Goal: Obtain resource: Download file/media

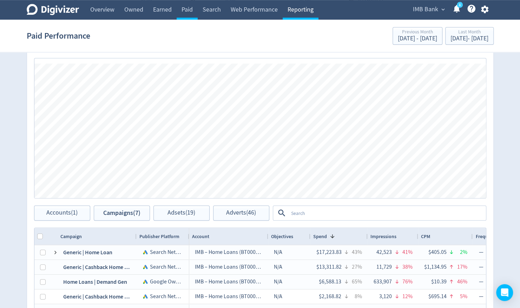
scroll to position [273, 0]
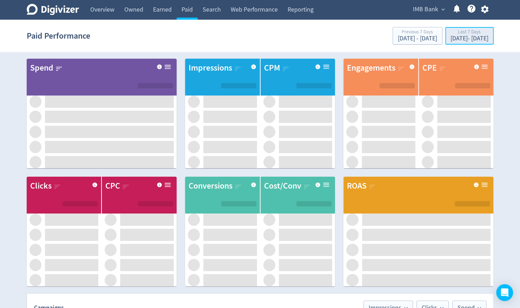
click at [454, 37] on div "[DATE] - [DATE]" at bounding box center [469, 38] width 38 height 6
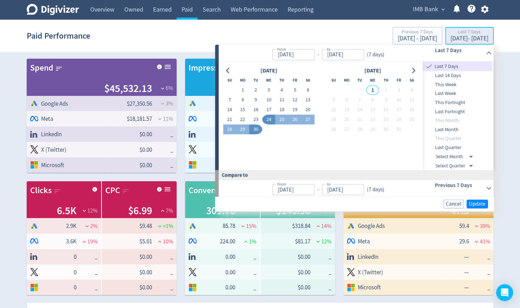
type input "[DATE]"
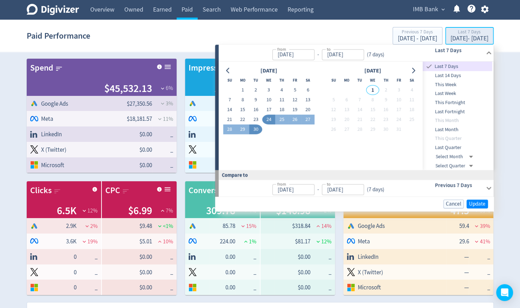
type input "[DATE]"
click at [448, 127] on span "Last Month" at bounding box center [458, 130] width 70 height 8
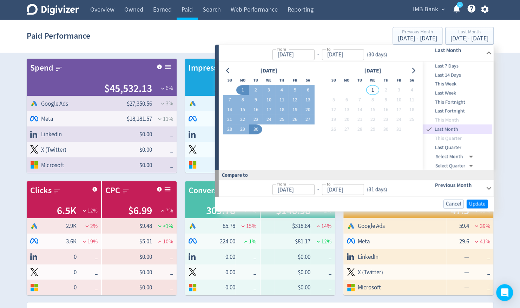
type input "[DATE]"
click at [481, 201] on span "Update" at bounding box center [477, 203] width 16 height 5
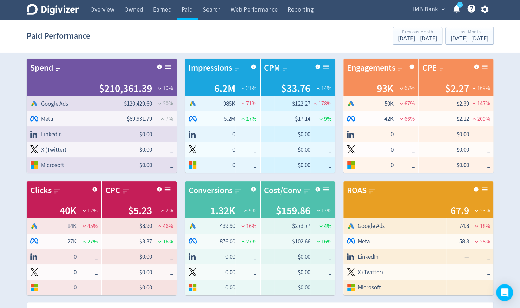
scroll to position [330, 0]
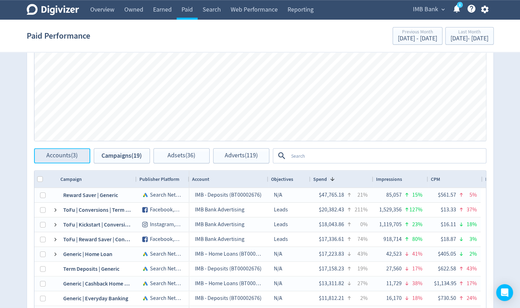
click at [67, 154] on span "Accounts (3)" at bounding box center [61, 155] width 31 height 7
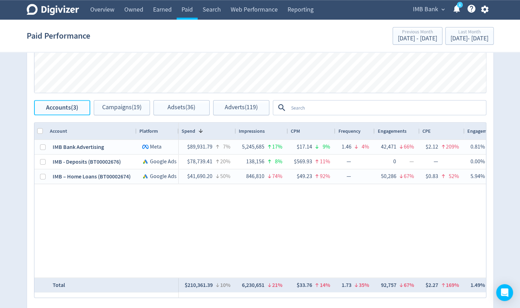
scroll to position [380, 0]
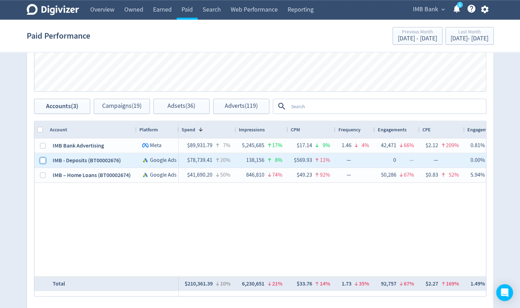
click at [42, 161] on input "Press Space to toggle row selection (unchecked)" at bounding box center [43, 161] width 6 height 6
checkbox input "true"
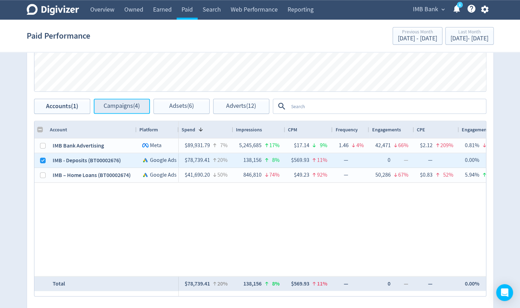
click at [124, 105] on span "Campaigns (4)" at bounding box center [122, 106] width 36 height 7
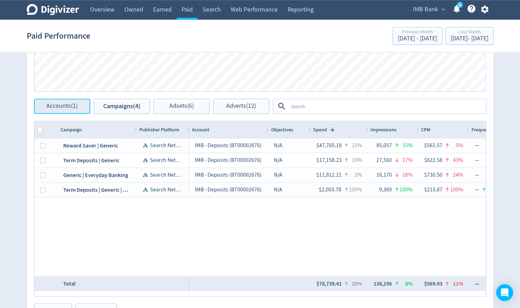
click at [68, 108] on span "Accounts (1)" at bounding box center [61, 106] width 31 height 7
checkbox input "false"
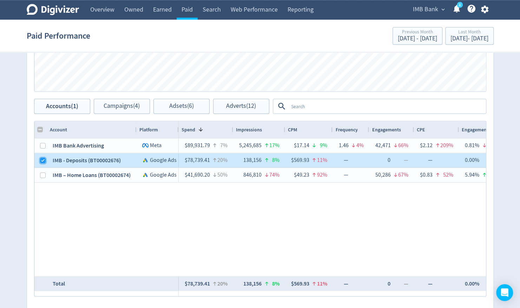
click at [41, 158] on input "Press Space to toggle row selection (checked)" at bounding box center [43, 161] width 6 height 6
checkbox input "false"
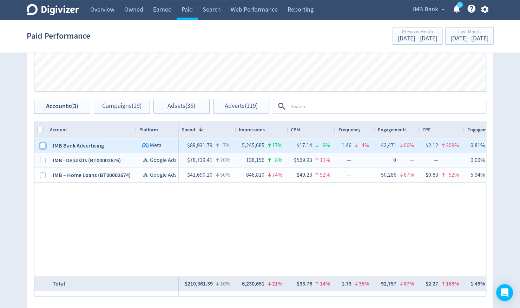
click at [43, 145] on input "Press Space to toggle row selection (unchecked)" at bounding box center [43, 146] width 6 height 6
checkbox input "true"
checkbox input "false"
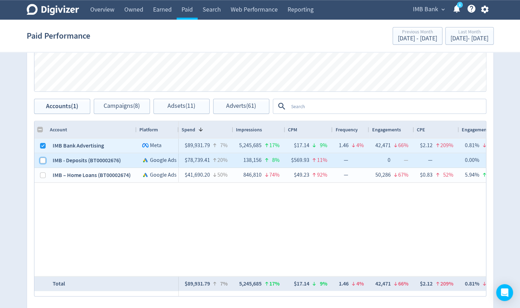
click at [44, 159] on input "Press Space to toggle row selection (unchecked)" at bounding box center [43, 161] width 6 height 6
checkbox input "true"
checkbox input "false"
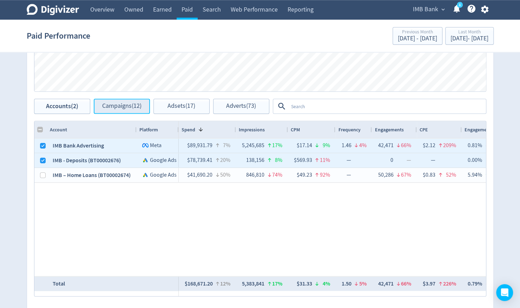
click at [125, 109] on span "Campaigns (12)" at bounding box center [121, 106] width 39 height 7
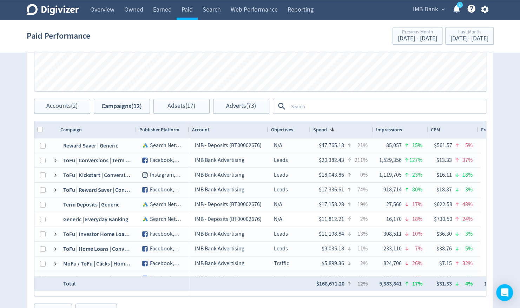
click at [328, 107] on textarea at bounding box center [386, 106] width 197 height 13
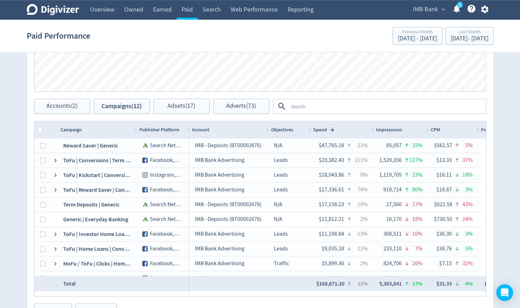
scroll to position [427, 0]
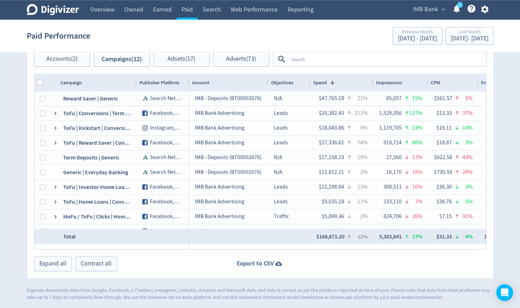
click at [253, 260] on strong "Export to CSV" at bounding box center [255, 263] width 37 height 9
click at [461, 39] on div "[DATE] - [DATE]" at bounding box center [469, 38] width 38 height 6
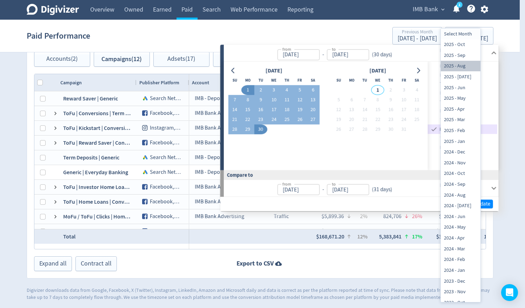
click at [461, 64] on li "2025 - Aug" at bounding box center [461, 66] width 40 height 11
type input "[DATE]T14:00:00.000Z"
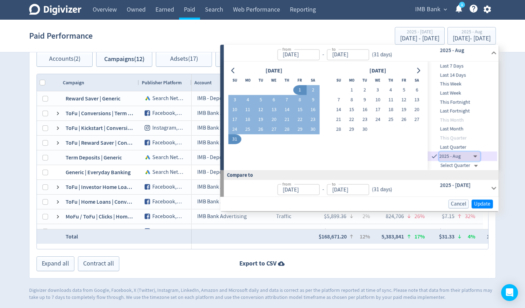
type input "[DATE]"
type input "[DATE]T14:00:00.000Z"
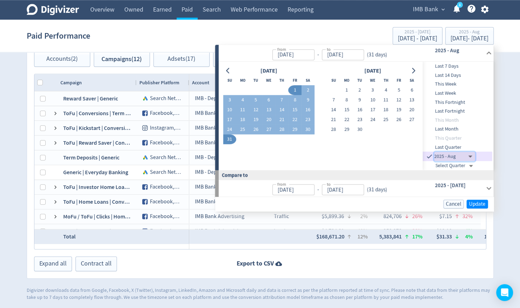
type input "[DATE]"
click at [472, 201] on span "Update" at bounding box center [477, 203] width 16 height 5
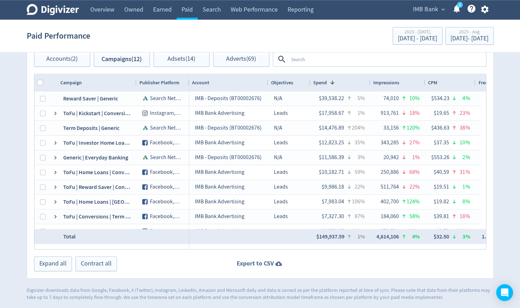
click at [272, 261] on strong "Export to CSV" at bounding box center [255, 263] width 37 height 9
click at [318, 260] on div "Export to CSV" at bounding box center [260, 263] width 466 height 9
click at [450, 39] on div "[DATE] - [DATE]" at bounding box center [469, 38] width 38 height 6
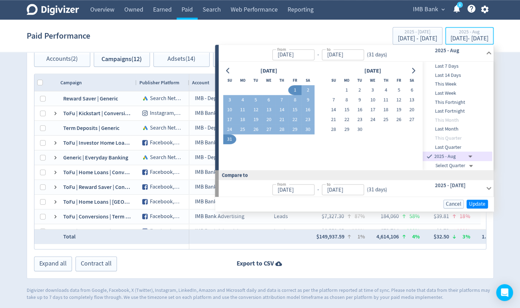
type input "[DATE]"
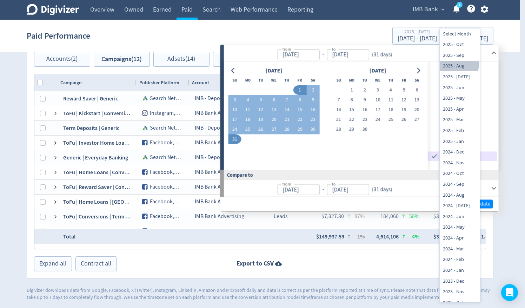
click at [458, 62] on li "2025 - Aug" at bounding box center [460, 66] width 40 height 11
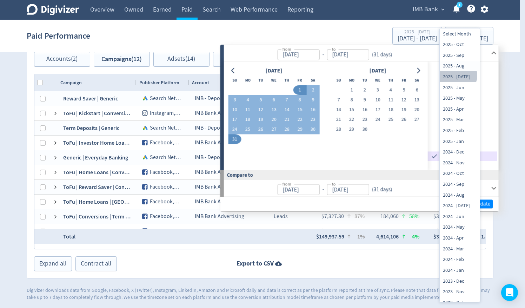
click at [458, 75] on li "2025 - [DATE]" at bounding box center [460, 76] width 40 height 11
type input "[DATE]T14:00:00.000Z"
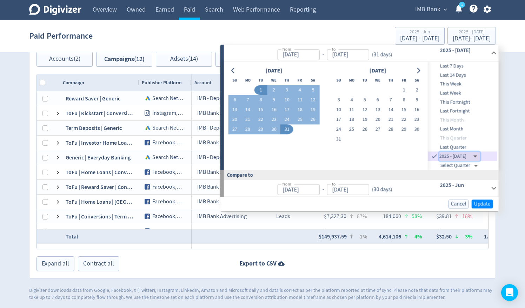
type input "[DATE]"
type input "[DATE]T14:00:00.000Z"
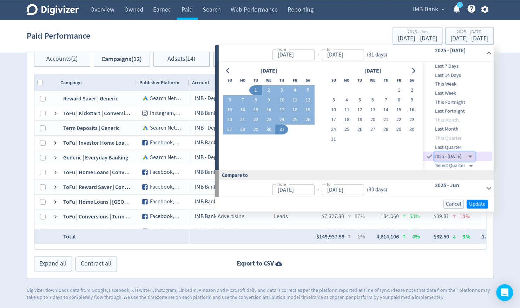
type input "[DATE]"
click at [475, 201] on span "Update" at bounding box center [477, 203] width 16 height 5
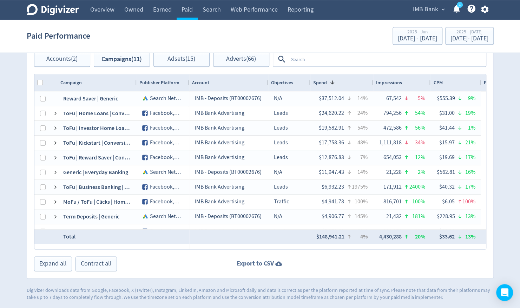
click at [264, 264] on strong "Export to CSV" at bounding box center [255, 263] width 37 height 9
click at [231, 36] on div "Paid Performance 2025 - Jun [DATE] - [DATE] 2025 - [DATE] [DATE] - [DATE]" at bounding box center [260, 36] width 467 height 22
click at [457, 42] on div "[DATE] - [DATE]" at bounding box center [469, 38] width 38 height 6
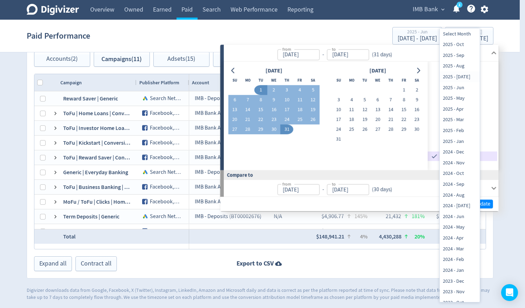
click at [459, 86] on li "2025 - Jun" at bounding box center [460, 87] width 40 height 11
type input "[DATE]T14:00:00.000Z"
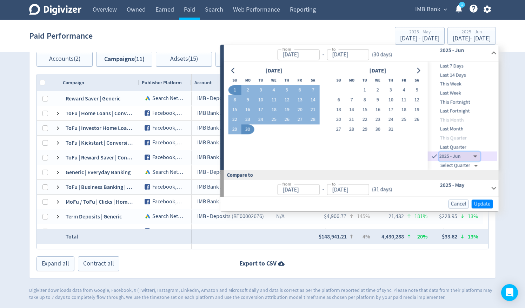
type input "[DATE]"
type input "[DATE]T14:00:00.000Z"
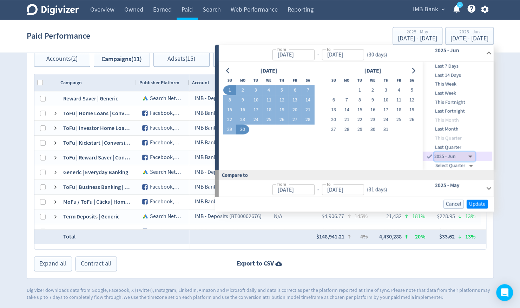
type input "[DATE]"
click at [478, 201] on span "Update" at bounding box center [477, 203] width 16 height 5
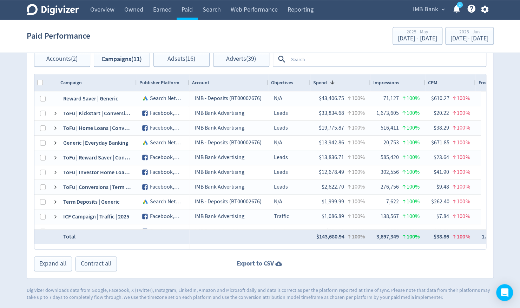
click at [258, 263] on strong "Export to CSV" at bounding box center [255, 263] width 37 height 9
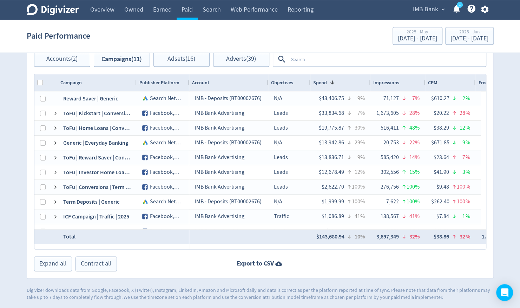
click at [253, 37] on div "Paid Performance 2025 - May [DATE] - [DATE] 2025 - Jun [DATE] - [DATE]" at bounding box center [260, 36] width 467 height 22
click at [460, 38] on div "[DATE] - [DATE]" at bounding box center [469, 38] width 38 height 6
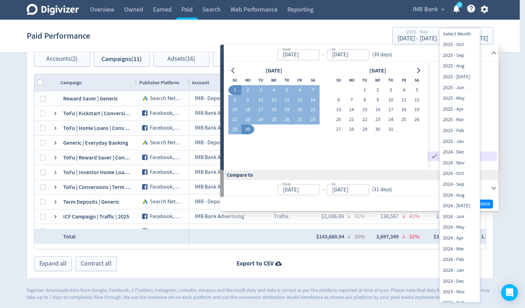
click at [456, 98] on li "2025 - May" at bounding box center [460, 98] width 40 height 11
type input "[DATE]T14:00:00.000Z"
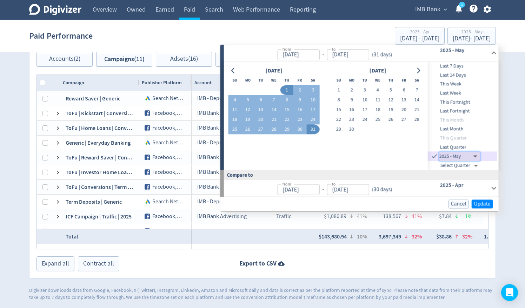
type input "[DATE]"
type input "[DATE]T13:00:00.000Z"
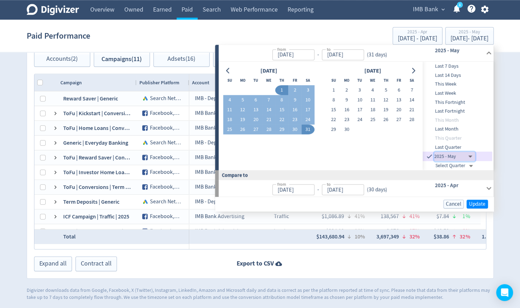
type input "[DATE]"
click at [474, 205] on span "Update" at bounding box center [477, 203] width 16 height 5
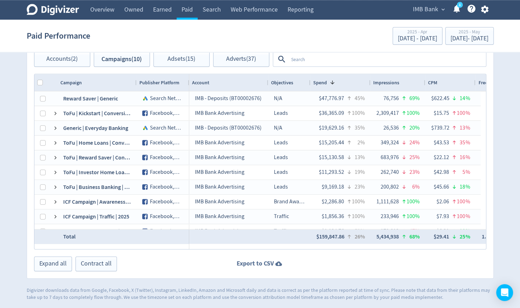
click at [271, 261] on strong "Export to CSV" at bounding box center [255, 263] width 37 height 9
click at [461, 36] on div "[DATE] - [DATE]" at bounding box center [469, 38] width 38 height 6
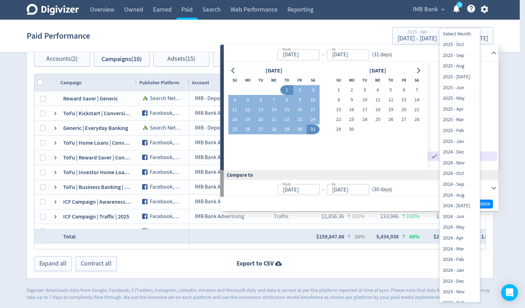
click at [460, 107] on li "2025 - Apr" at bounding box center [460, 109] width 40 height 11
type input "[DATE]T13:00:00.000Z"
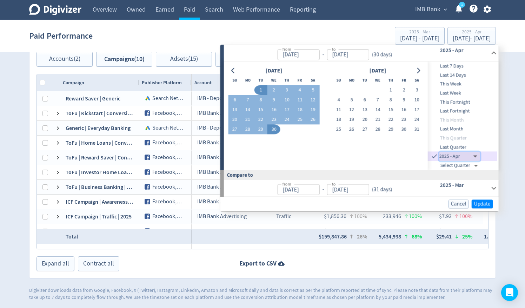
type input "[DATE]"
type input "[DATE]T13:00:00.000Z"
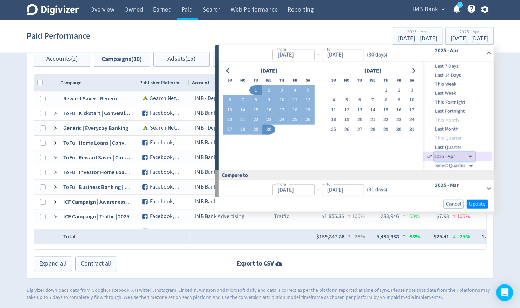
type input "[DATE]"
click at [480, 201] on span "Update" at bounding box center [477, 203] width 16 height 5
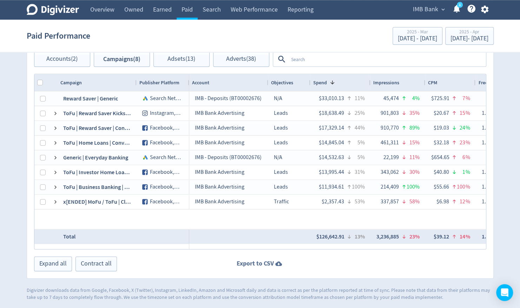
click at [265, 263] on strong "Export to CSV" at bounding box center [255, 263] width 37 height 9
click at [455, 34] on div "2025 - Apr" at bounding box center [469, 32] width 38 height 6
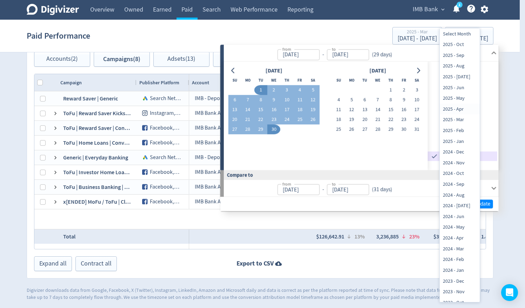
click at [458, 119] on li "2025 - Mar" at bounding box center [460, 119] width 40 height 11
type input "[DATE]T13:00:00.000Z"
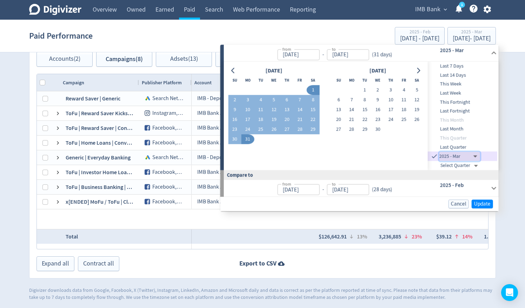
type input "[DATE]"
type input "[DATE]T13:00:00.000Z"
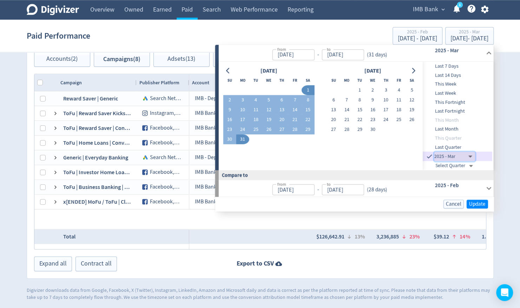
type input "[DATE]"
click at [478, 203] on span "Update" at bounding box center [477, 203] width 16 height 5
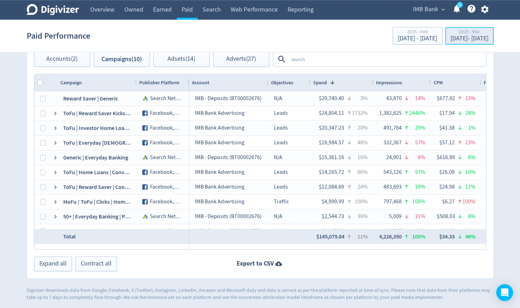
click at [450, 39] on div "[DATE] - [DATE]" at bounding box center [469, 38] width 38 height 6
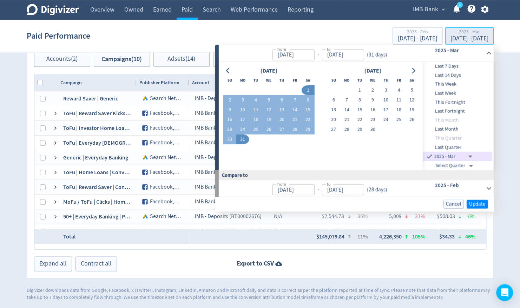
type input "[DATE]"
click at [476, 204] on span "Update" at bounding box center [477, 203] width 16 height 5
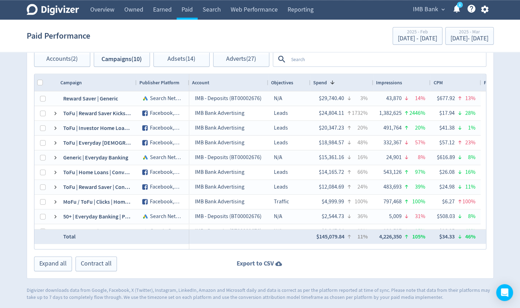
click at [253, 267] on strong "Export to CSV" at bounding box center [255, 263] width 37 height 9
click at [465, 38] on div "[DATE] - [DATE]" at bounding box center [469, 38] width 38 height 6
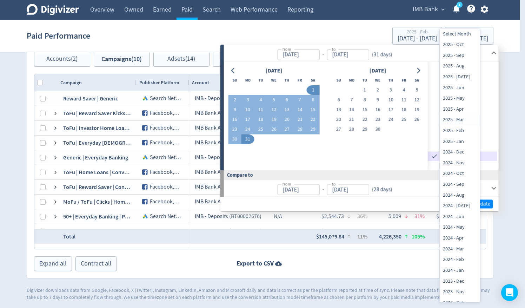
click at [458, 129] on li "2025 - Feb" at bounding box center [460, 130] width 40 height 11
type input "[DATE]T13:00:00.000Z"
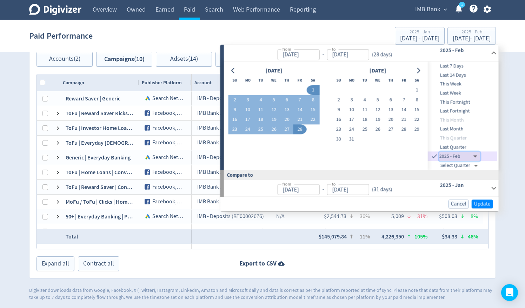
type input "[DATE]"
type input "[DATE]T13:00:00.000Z"
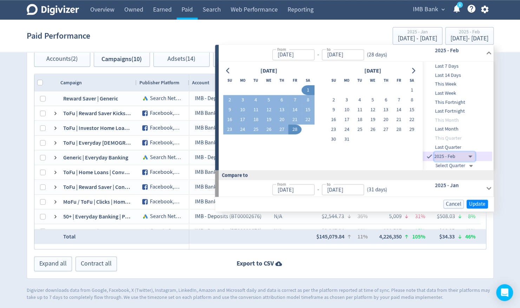
type input "[DATE]"
click at [477, 204] on span "Update" at bounding box center [477, 203] width 16 height 5
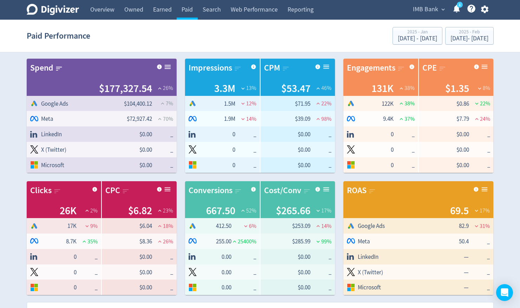
scroll to position [427, 0]
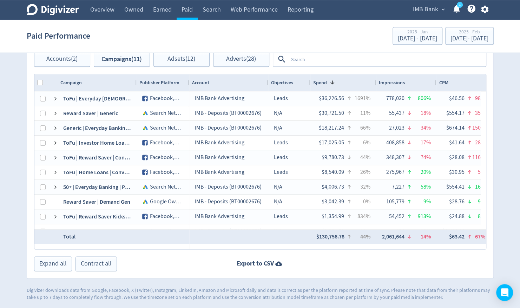
click at [263, 258] on div at bounding box center [303, 263] width 366 height 15
click at [258, 260] on strong "Export to CSV" at bounding box center [255, 263] width 37 height 9
click at [465, 41] on div "Feb 1, 2025 - Feb 28, 2025" at bounding box center [469, 38] width 38 height 6
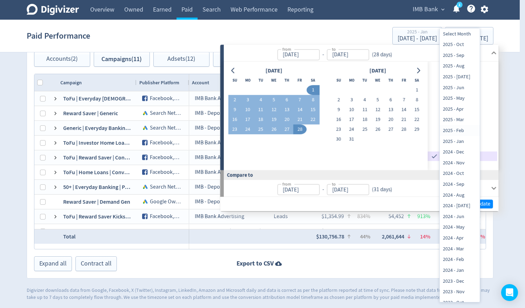
click at [454, 142] on li "2025 - Jan" at bounding box center [460, 141] width 40 height 11
type input "[DATE]T13:00:00.000Z"
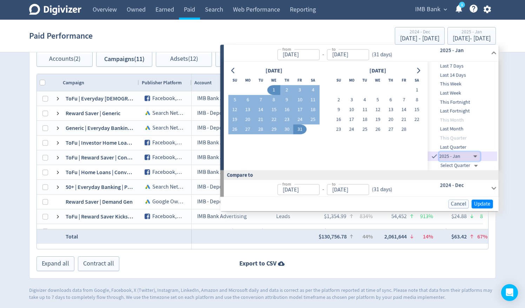
type input "[DATE]"
type input "2024-11-30T13:00:00.000Z"
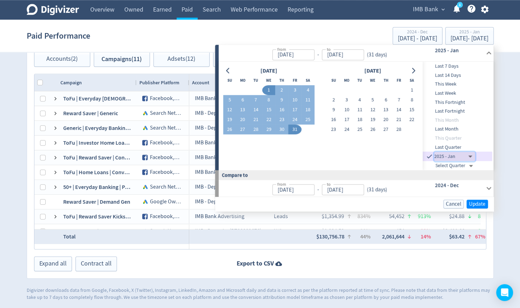
type input "Dec 01, 2024"
type input "Dec 31, 2024"
click at [477, 199] on button "Update" at bounding box center [477, 203] width 21 height 9
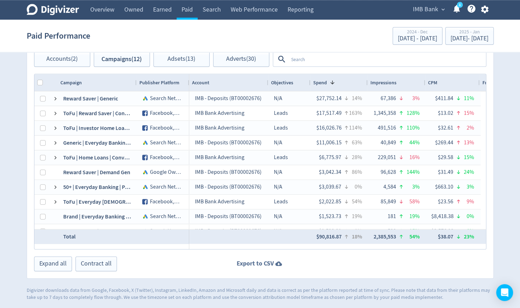
click at [252, 262] on strong "Export to CSV" at bounding box center [255, 263] width 37 height 9
click at [60, 57] on span "Accounts (2)" at bounding box center [61, 59] width 31 height 7
checkbox input "false"
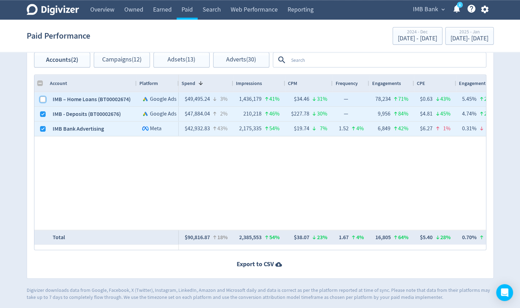
click at [41, 99] on input "Press Space to toggle row selection (unchecked)" at bounding box center [43, 100] width 6 height 6
checkbox input "true"
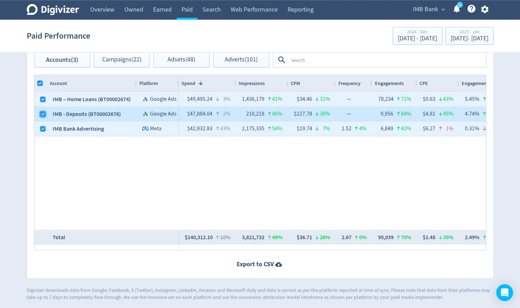
click at [40, 112] on input "Press Space to toggle row selection (checked)" at bounding box center [43, 114] width 6 height 6
checkbox input "false"
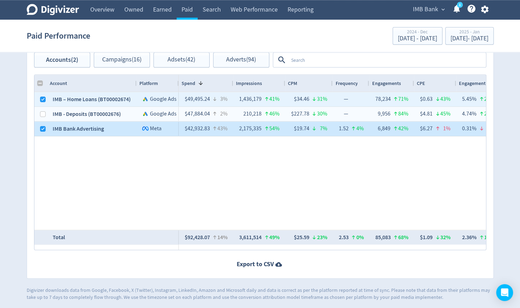
click at [40, 124] on div at bounding box center [43, 129] width 6 height 14
click at [41, 127] on input "Press Space to toggle row selection (checked)" at bounding box center [43, 129] width 6 height 6
checkbox input "false"
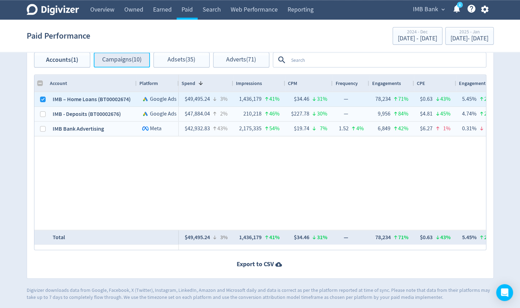
click at [121, 62] on span "Campaigns (10)" at bounding box center [121, 60] width 39 height 7
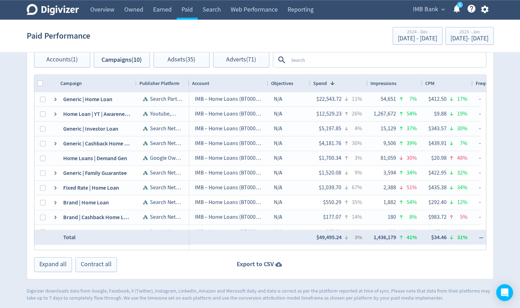
click at [262, 263] on strong "Export to CSV" at bounding box center [255, 264] width 37 height 9
click at [456, 38] on div "Jan 1, 2025 - Jan 31, 2025" at bounding box center [469, 38] width 38 height 6
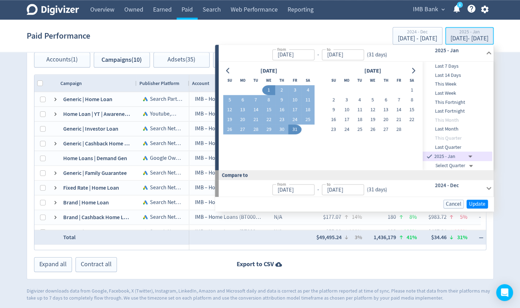
type input "[DATE]"
type input "Dec 01, 2024"
type input "Dec 31, 2024"
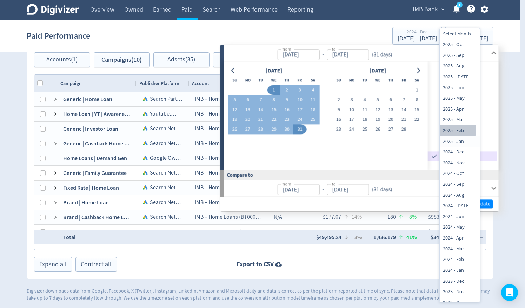
click at [457, 130] on li "2025 - Feb" at bounding box center [460, 130] width 40 height 11
type input "[DATE]T13:00:00.000Z"
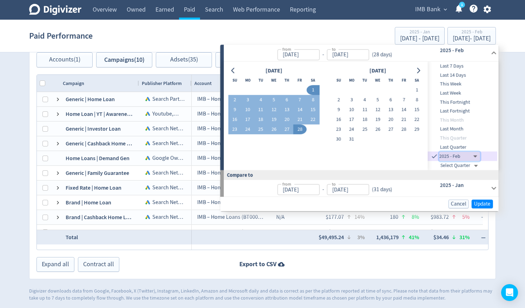
type input "[DATE]"
type input "[DATE]T13:00:00.000Z"
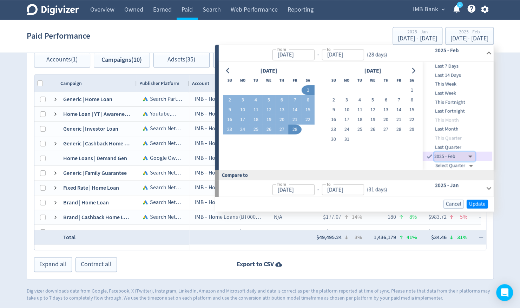
type input "[DATE]"
click at [481, 204] on span "Update" at bounding box center [477, 203] width 16 height 5
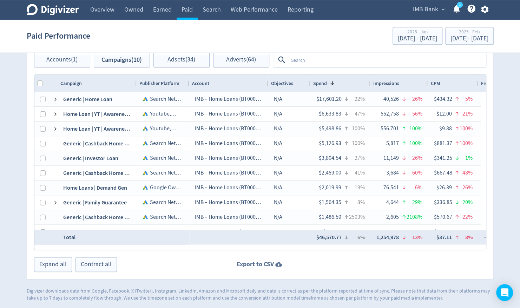
click at [266, 263] on strong "Export to CSV" at bounding box center [255, 264] width 37 height 9
drag, startPoint x: 504, startPoint y: 115, endPoint x: 450, endPoint y: 38, distance: 94.2
click at [450, 38] on div "Feb 1, 2025 - Feb 28, 2025" at bounding box center [469, 38] width 38 height 6
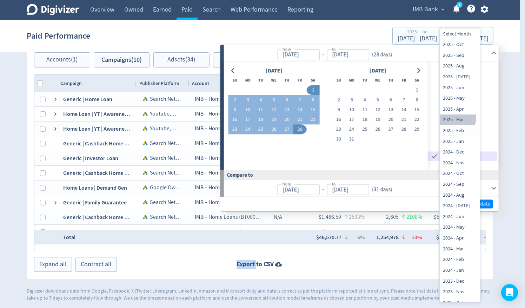
click at [454, 117] on li "2025 - Mar" at bounding box center [460, 119] width 40 height 11
type input "[DATE]T13:00:00.000Z"
type input "[DATE]"
type input "[DATE]T13:00:00.000Z"
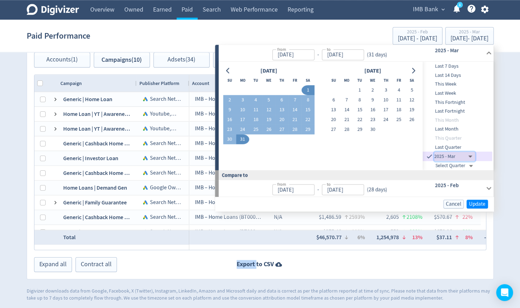
type input "[DATE]"
click at [475, 202] on span "Update" at bounding box center [477, 203] width 16 height 5
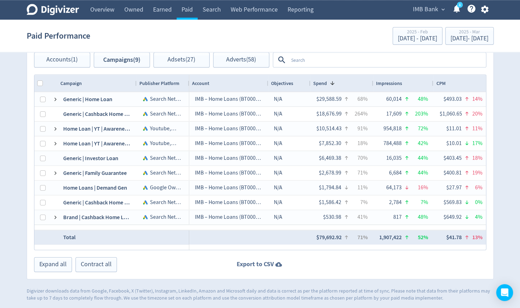
click at [269, 266] on strong "Export to CSV" at bounding box center [255, 264] width 37 height 9
click at [465, 33] on div "2025 - Mar" at bounding box center [469, 32] width 38 height 6
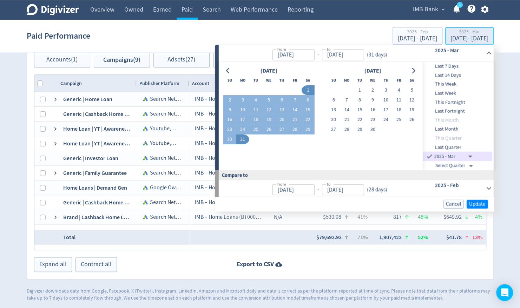
type input "[DATE]"
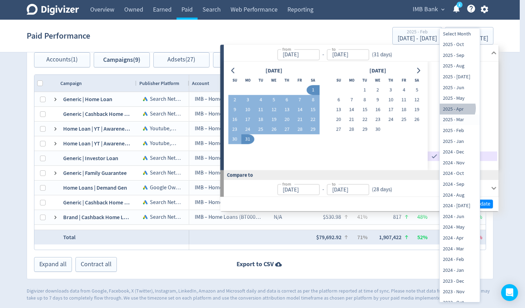
click at [456, 108] on li "2025 - Apr" at bounding box center [460, 109] width 40 height 11
type input "[DATE]T13:00:00.000Z"
type input "[DATE]"
type input "[DATE]T13:00:00.000Z"
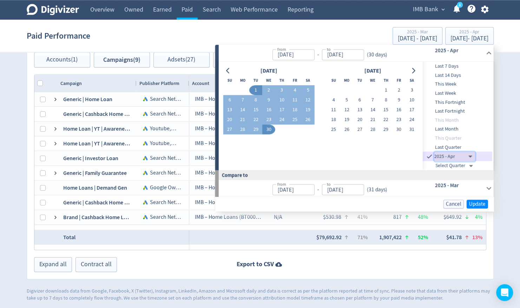
type input "[DATE]"
click at [481, 203] on span "Update" at bounding box center [477, 203] width 16 height 5
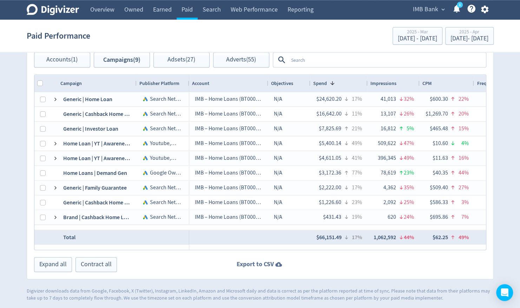
click at [267, 265] on strong "Export to CSV" at bounding box center [255, 264] width 37 height 9
click at [457, 39] on div "Apr 1, 2025 - Apr 30, 2025" at bounding box center [469, 38] width 38 height 6
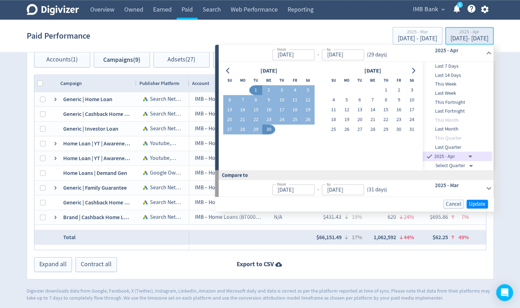
type input "[DATE]"
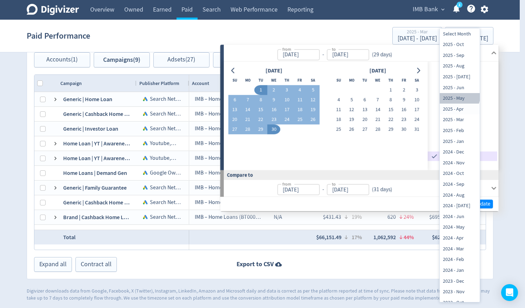
click at [459, 97] on li "2025 - May" at bounding box center [460, 98] width 40 height 11
type input "[DATE]T14:00:00.000Z"
type input "[DATE]"
type input "[DATE]T13:00:00.000Z"
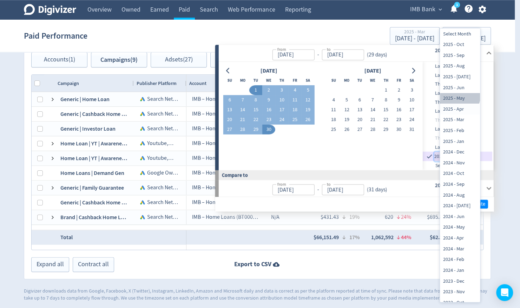
type input "[DATE]"
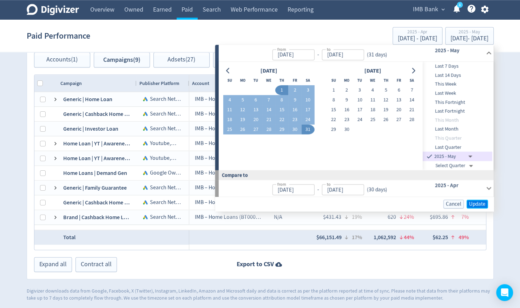
click at [475, 202] on span "Update" at bounding box center [477, 203] width 16 height 5
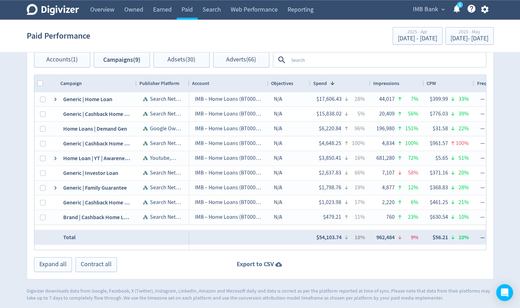
click at [258, 260] on strong "Export to CSV" at bounding box center [255, 264] width 37 height 9
click at [451, 39] on div "[DATE] - [DATE]" at bounding box center [469, 38] width 38 height 6
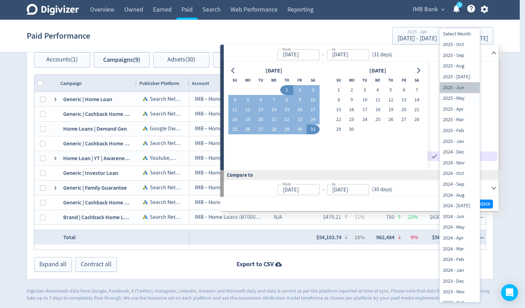
click at [461, 88] on li "2025 - Jun" at bounding box center [460, 87] width 40 height 11
type input "[DATE]T14:00:00.000Z"
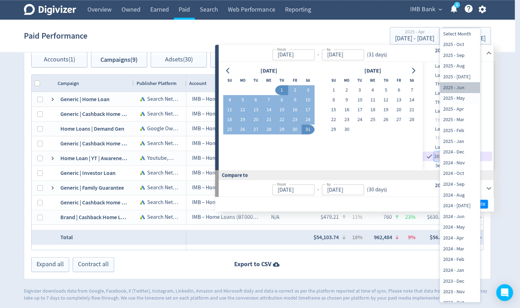
type input "[DATE]"
type input "[DATE]T14:00:00.000Z"
type input "[DATE]"
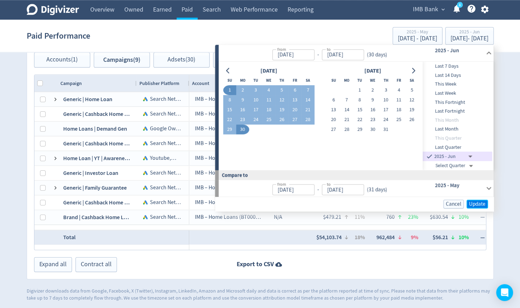
click at [476, 204] on span "Update" at bounding box center [477, 203] width 16 height 5
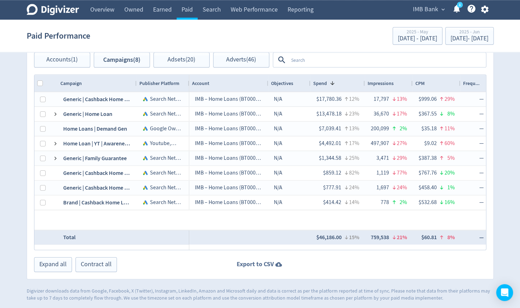
click at [264, 263] on strong "Export to CSV" at bounding box center [255, 264] width 37 height 9
click at [450, 36] on div "[DATE] - [DATE]" at bounding box center [469, 38] width 38 height 6
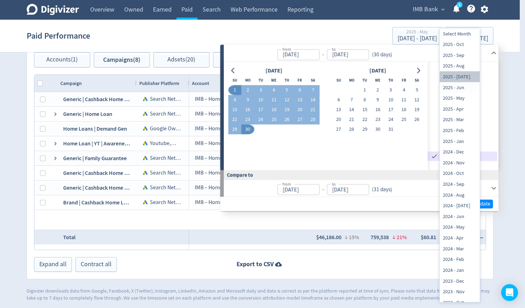
click at [462, 77] on li "2025 - [DATE]" at bounding box center [460, 76] width 40 height 11
type input "[DATE]T14:00:00.000Z"
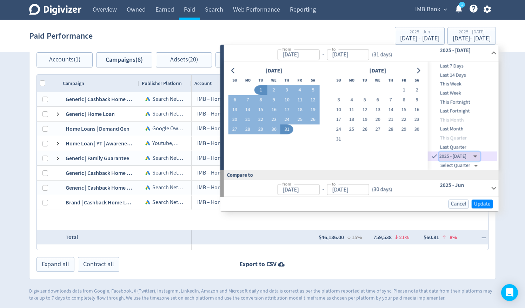
type input "[DATE]"
type input "[DATE]T14:00:00.000Z"
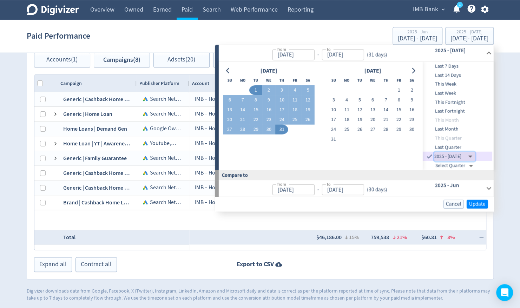
type input "[DATE]"
click at [477, 202] on span "Update" at bounding box center [477, 203] width 16 height 5
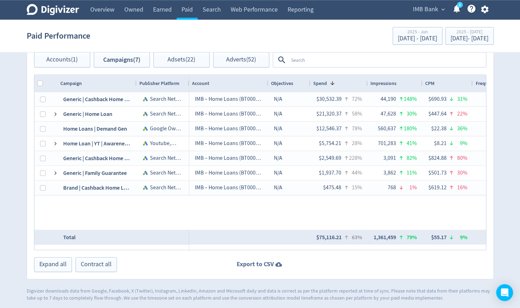
click at [265, 264] on strong "Export to CSV" at bounding box center [255, 264] width 37 height 9
click at [456, 41] on div "[DATE] - [DATE]" at bounding box center [469, 38] width 38 height 6
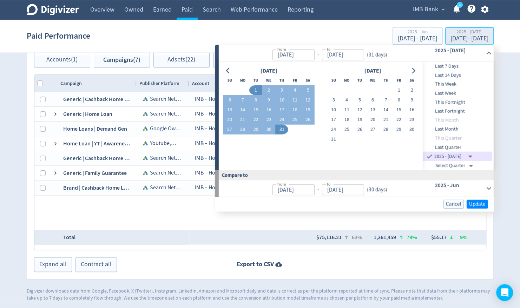
type input "[DATE]"
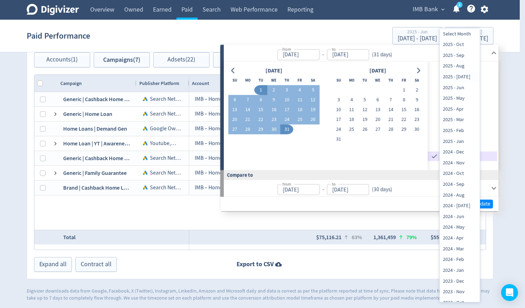
click at [460, 65] on li "2025 - Aug" at bounding box center [460, 66] width 40 height 11
type input "[DATE]T14:00:00.000Z"
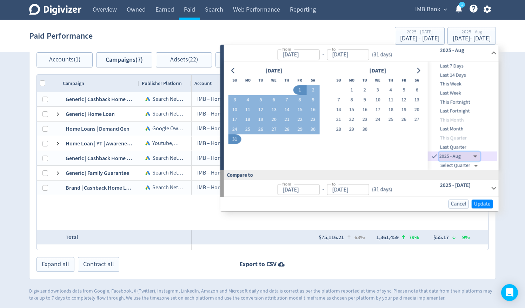
type input "[DATE]"
type input "[DATE]T14:00:00.000Z"
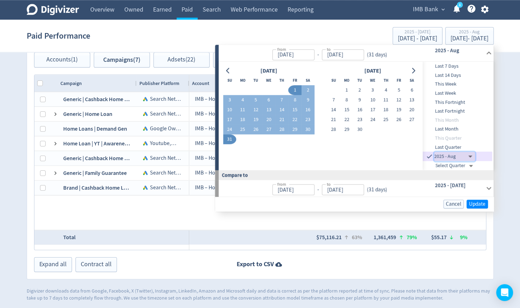
type input "[DATE]"
click at [475, 202] on span "Update" at bounding box center [477, 203] width 16 height 5
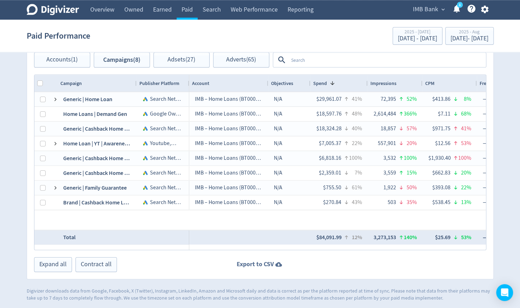
click at [269, 262] on strong "Export to CSV" at bounding box center [255, 264] width 37 height 9
click at [455, 39] on div "[DATE] - [DATE]" at bounding box center [469, 38] width 38 height 6
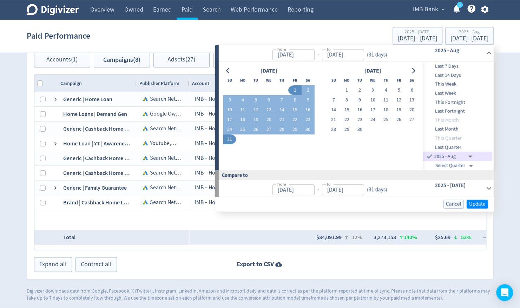
click at [451, 151] on div "Last Quarter" at bounding box center [458, 147] width 70 height 9
type input "Select Month"
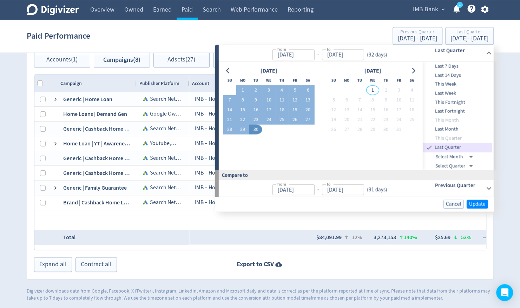
type input "[DATE]"
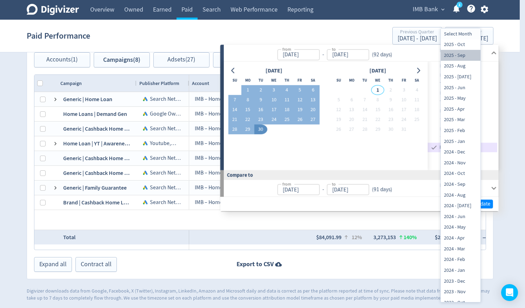
click at [462, 57] on li "2025 - Sep" at bounding box center [461, 55] width 40 height 11
type input "2025-08-31T14:00:00.000Z"
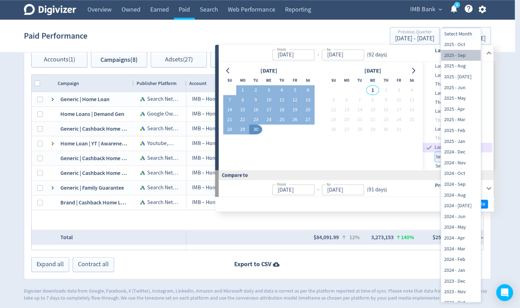
type input "[DATE]"
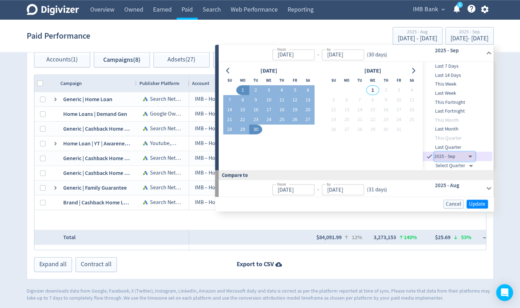
type input "[DATE]"
click at [472, 203] on span "Update" at bounding box center [477, 203] width 16 height 5
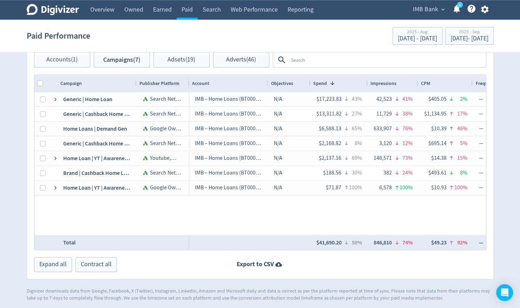
click at [472, 203] on div "IMB – Home Loans (BT00002674) N/A $17,223.83 43% 42,523 41% $405.05 2% — 0 — — …" at bounding box center [337, 163] width 297 height 143
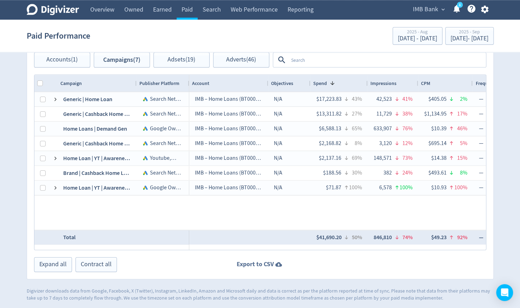
click at [256, 260] on strong "Export to CSV" at bounding box center [255, 264] width 37 height 9
